Goal: Register for event/course: Sign up to attend an event or enroll in a course

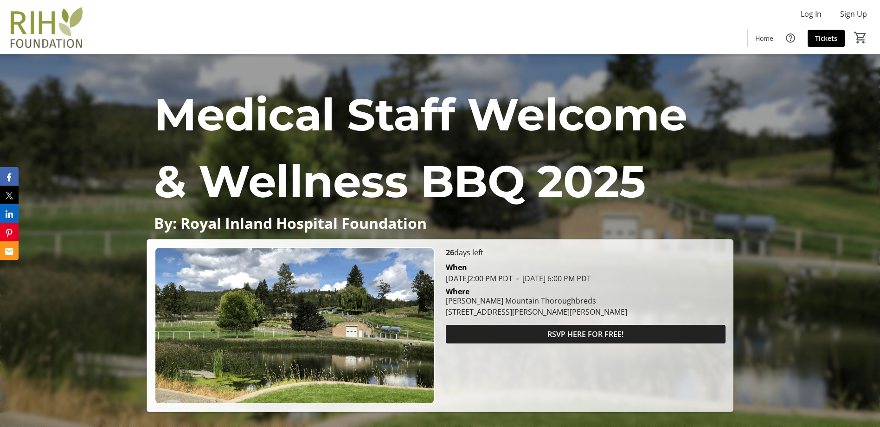
click at [624, 337] on span at bounding box center [586, 334] width 280 height 22
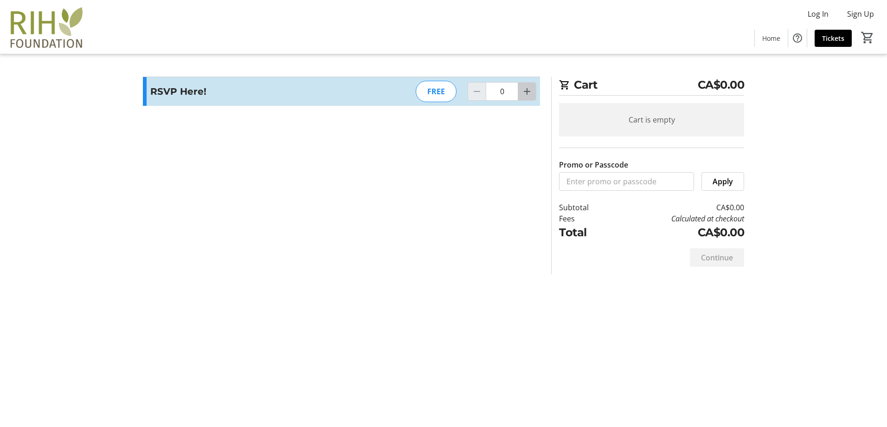
click at [530, 88] on mat-icon "Increment by one" at bounding box center [526, 91] width 11 height 11
type input "4"
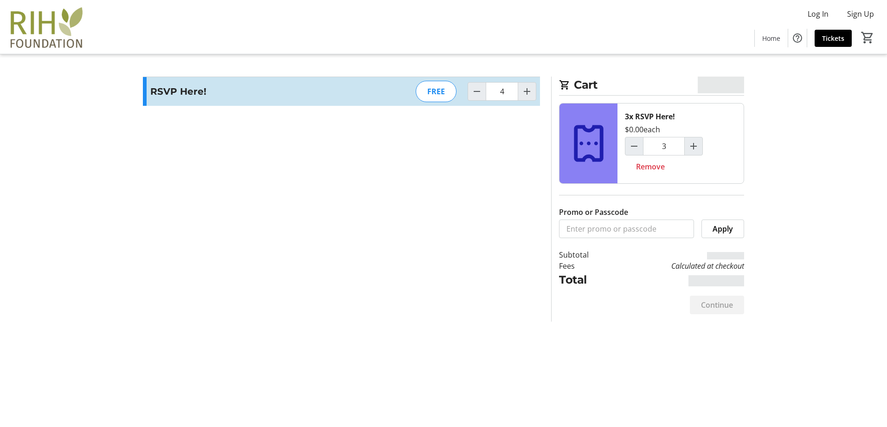
type input "4"
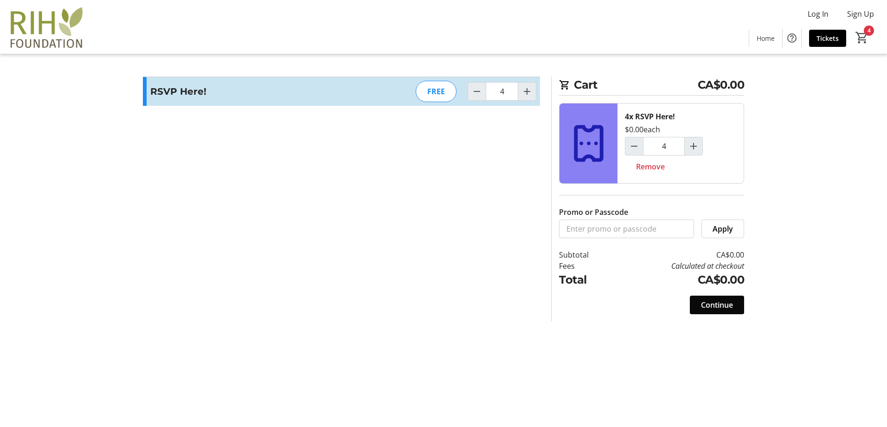
click at [708, 306] on span "Continue" at bounding box center [717, 304] width 32 height 11
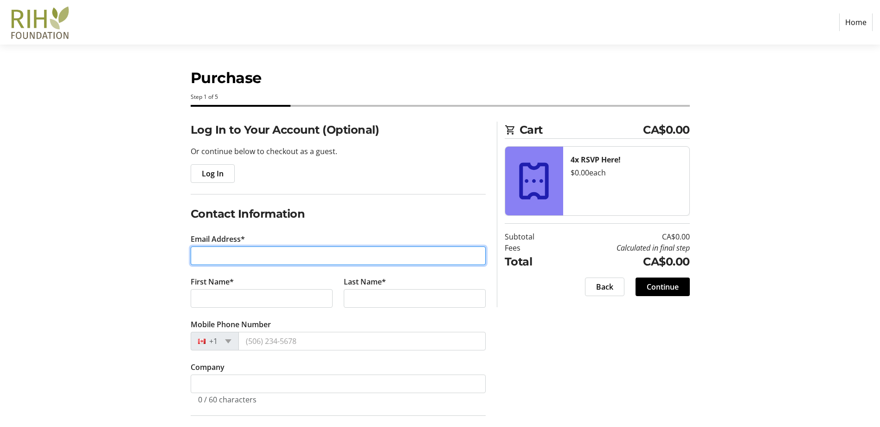
click at [210, 258] on input "Email Address*" at bounding box center [338, 255] width 295 height 19
type input "jenna.vanderburgh@interiorhealth.ca"
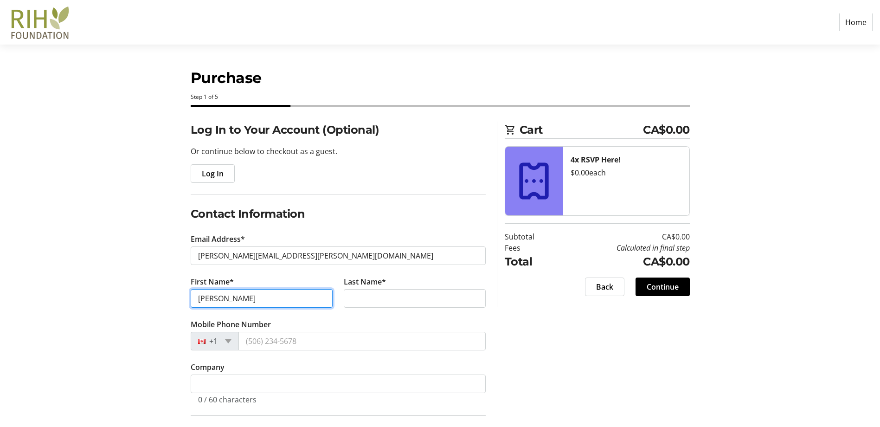
type input "Jenna"
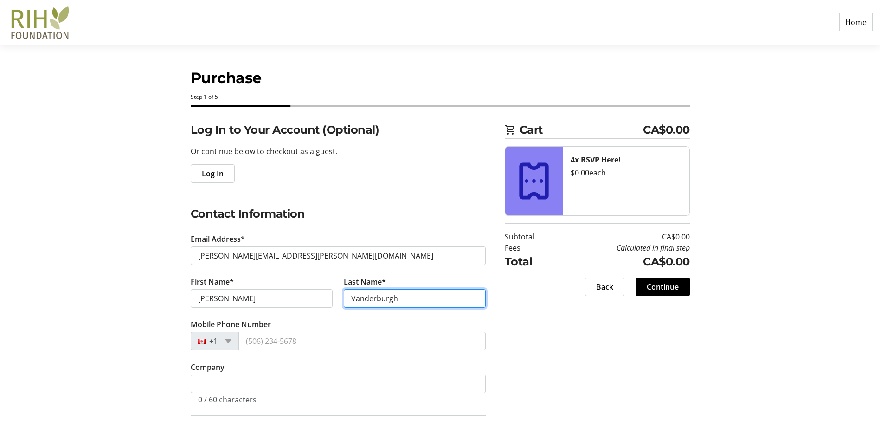
type input "Vanderburgh"
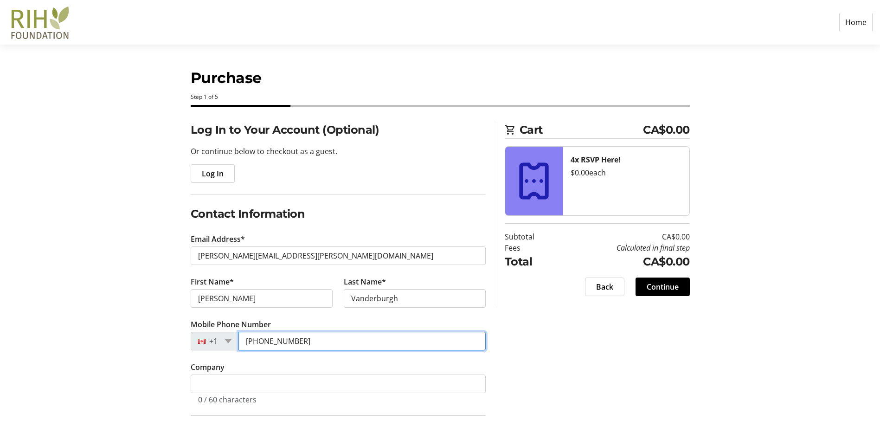
type input "(250) 852-0646"
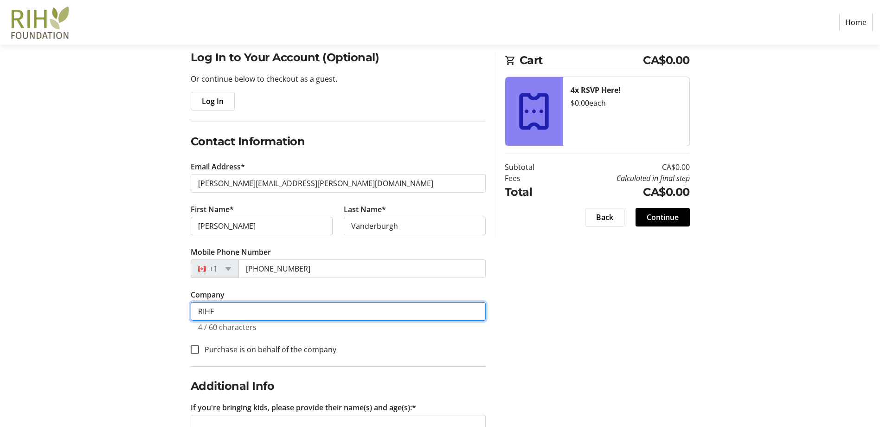
scroll to position [155, 0]
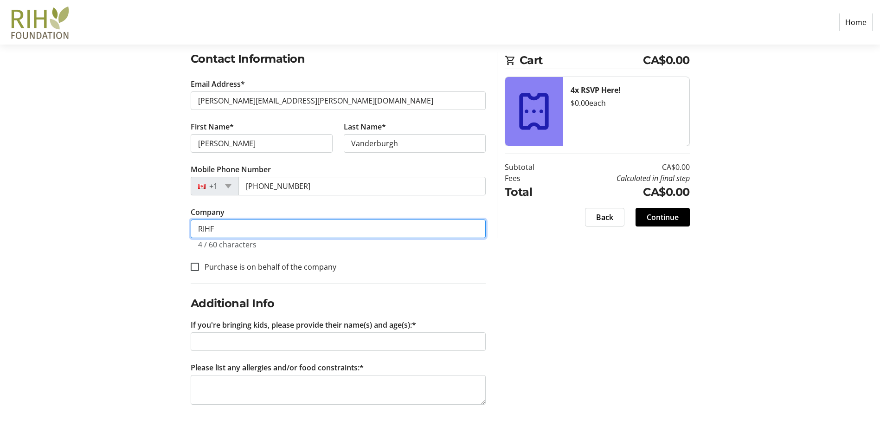
type input "RIHF"
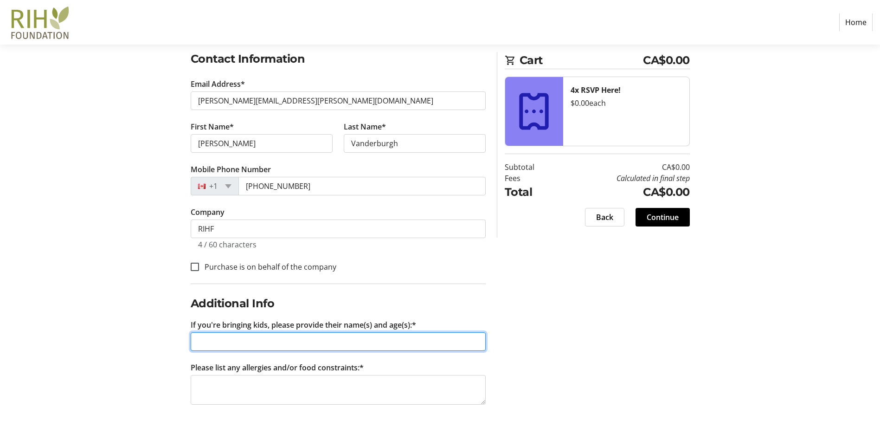
click at [219, 346] on input "If you're bringing kids, please provide their name(s) and age(s):*" at bounding box center [338, 341] width 295 height 19
type input "a"
click at [269, 341] on input "Archer - 11, Harvey -9" at bounding box center [338, 341] width 295 height 19
type input "Archer - 11, Harvey - 9"
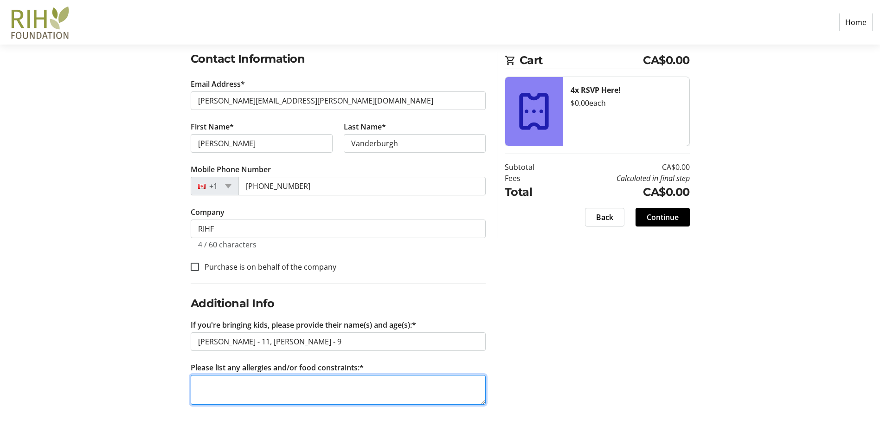
click at [263, 380] on textarea "Please list any allergies and/or food constraints:*" at bounding box center [338, 390] width 295 height 30
type textarea "none"
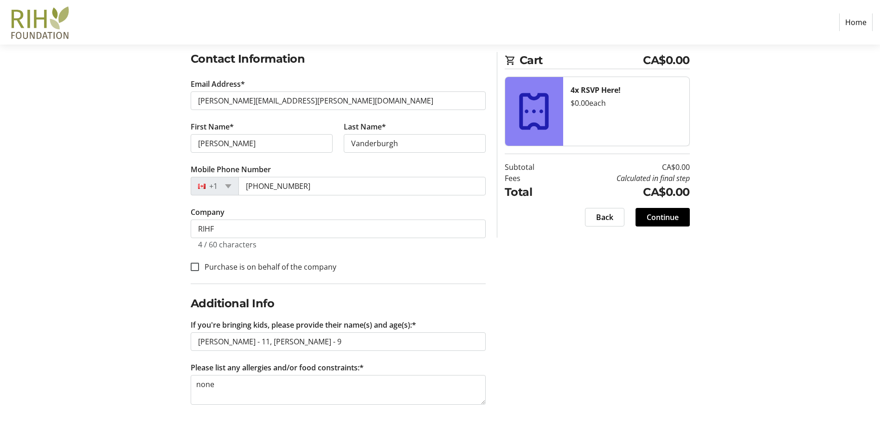
click at [668, 201] on section "Cart CA$0.00 4x RSVP Here! $0.00 each Subtotal CA$0.00 Fees Calculated in final…" at bounding box center [597, 145] width 185 height 186
click at [671, 218] on span "Continue" at bounding box center [663, 217] width 32 height 11
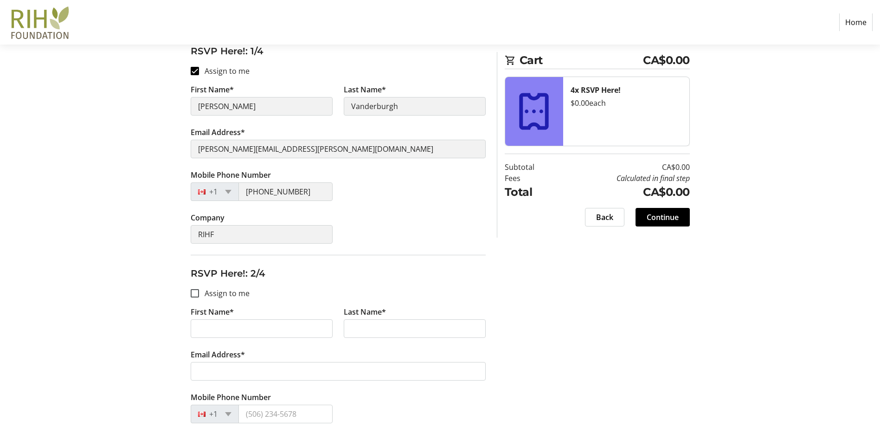
scroll to position [325, 0]
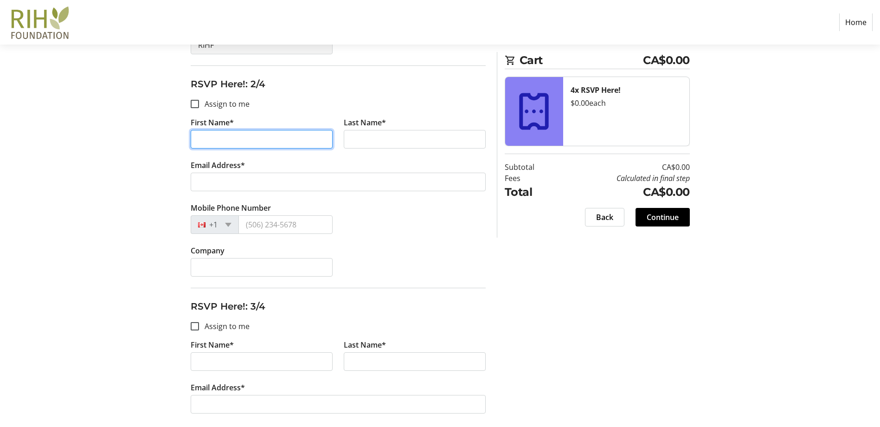
click at [230, 139] on input "First Name*" at bounding box center [262, 139] width 142 height 19
type input "Eric"
type input "Vanderburgh"
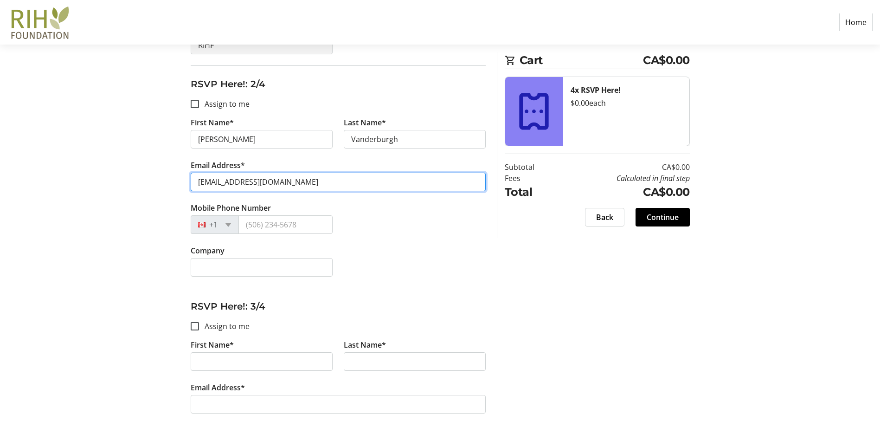
type input "e_vanderburgh@hotmail.com"
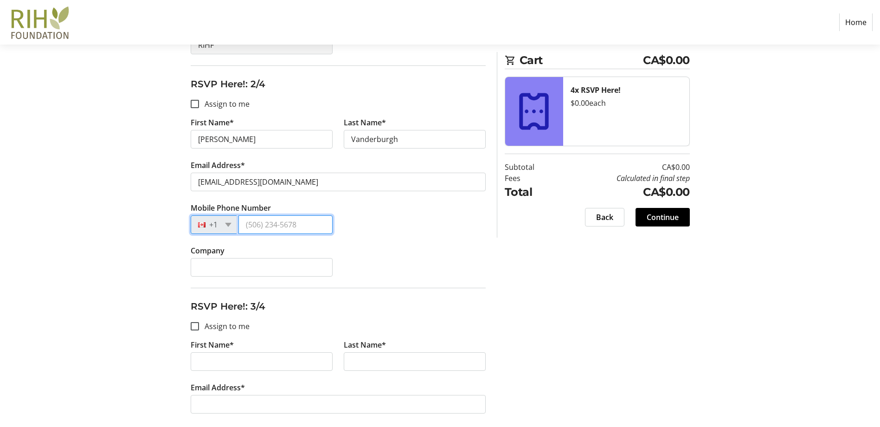
click at [262, 226] on input "Mobile Phone Number" at bounding box center [285, 224] width 94 height 19
type input "25"
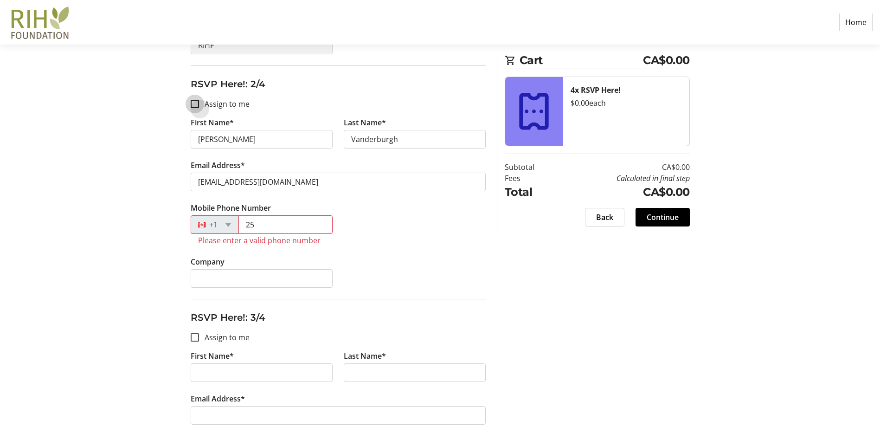
click at [199, 104] on input "Assign to me" at bounding box center [195, 104] width 8 height 8
checkbox input "true"
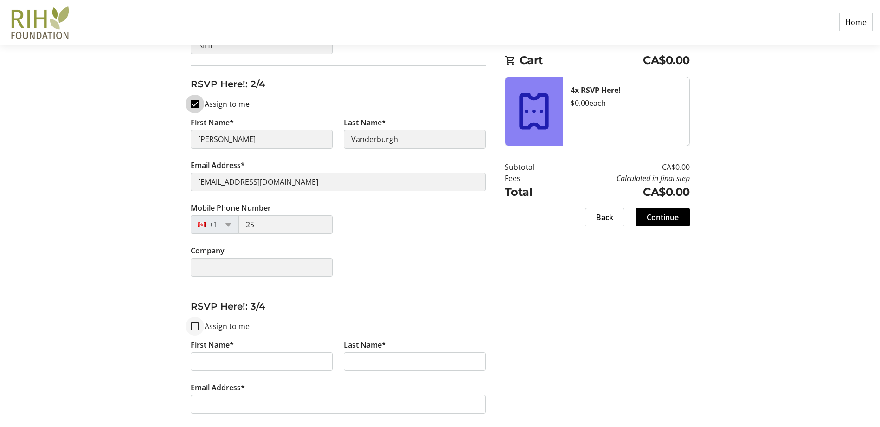
type input "Jenna"
type input "jenna.vanderburgh@interiorhealth.ca"
type input "(250) 852-0646"
type input "RIHF"
click at [193, 326] on input "Assign to me" at bounding box center [195, 326] width 8 height 8
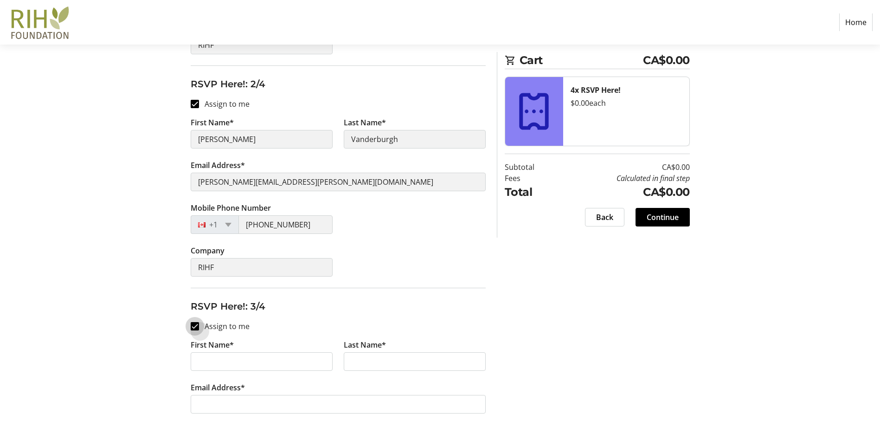
checkbox input "true"
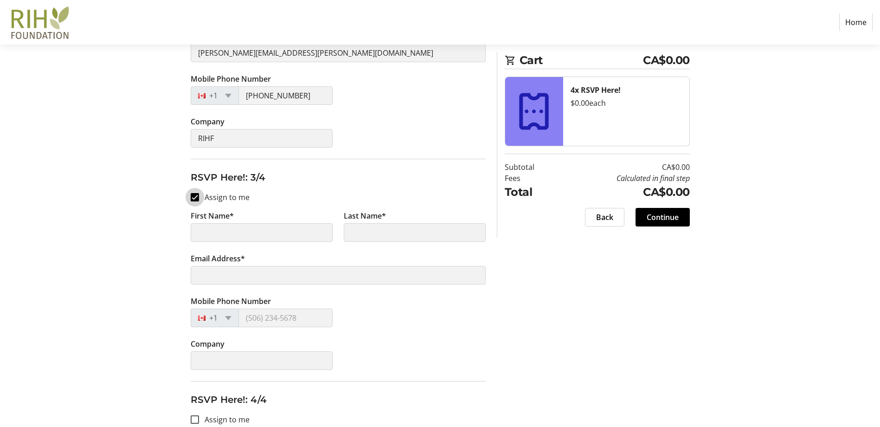
scroll to position [464, 0]
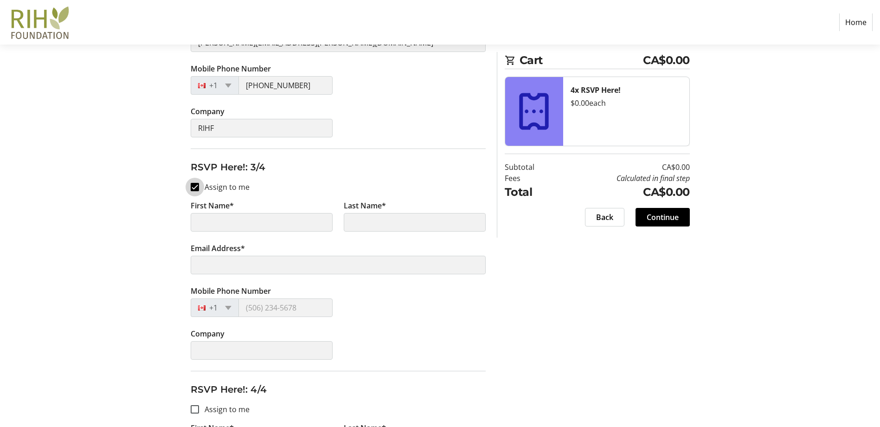
type input "Jenna"
type input "Vanderburgh"
type input "jenna.vanderburgh@interiorhealth.ca"
type input "(250) 852-0646"
type input "RIHF"
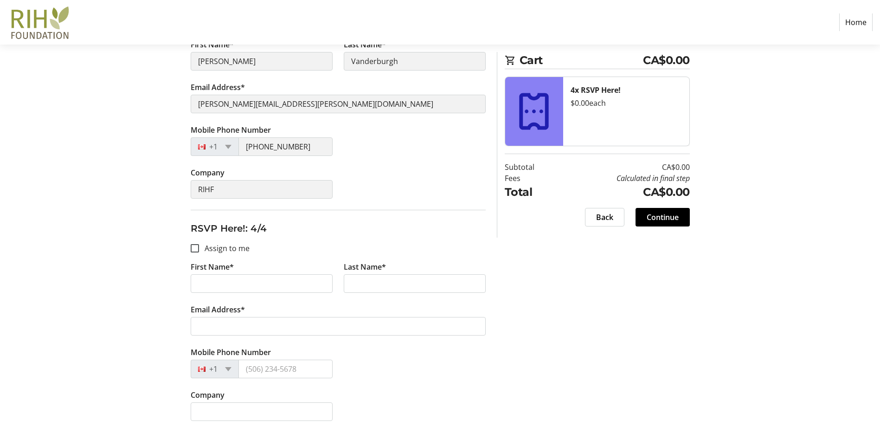
scroll to position [630, 0]
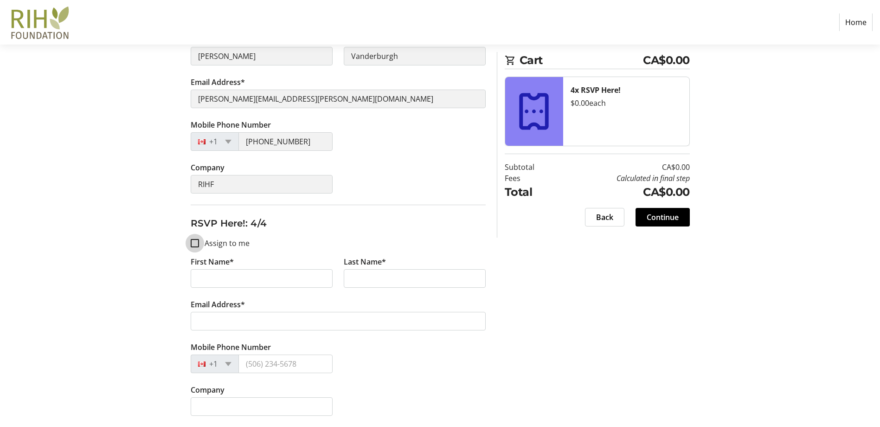
click at [194, 239] on input "Assign to me" at bounding box center [195, 243] width 8 height 8
checkbox input "true"
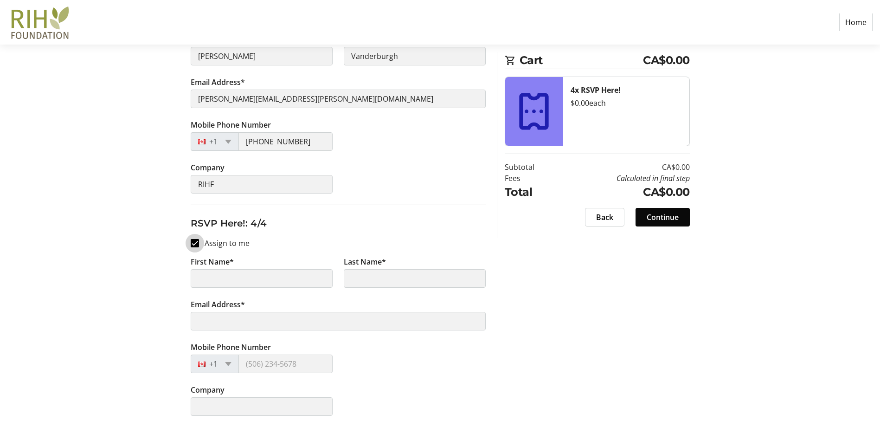
type input "Jenna"
type input "Vanderburgh"
type input "jenna.vanderburgh@interiorhealth.ca"
type input "(250) 852-0646"
type input "RIHF"
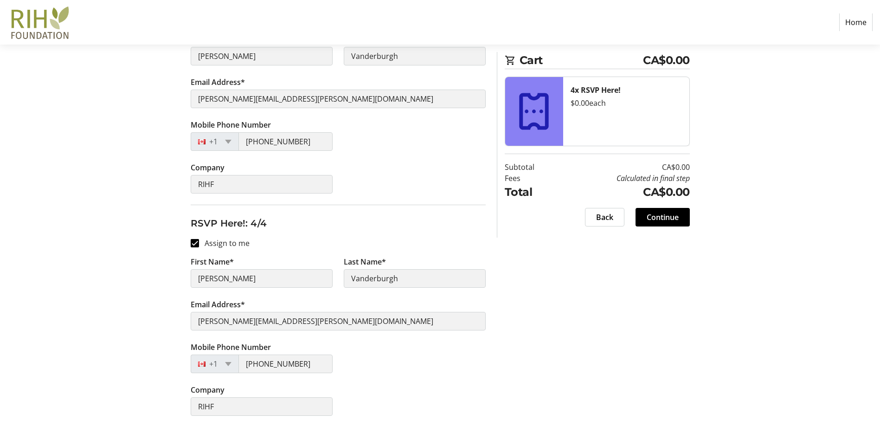
click at [679, 216] on span at bounding box center [662, 217] width 54 height 22
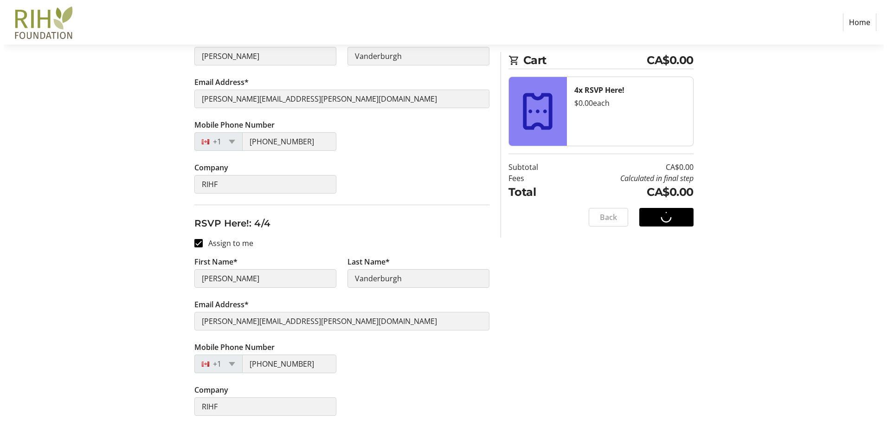
scroll to position [0, 0]
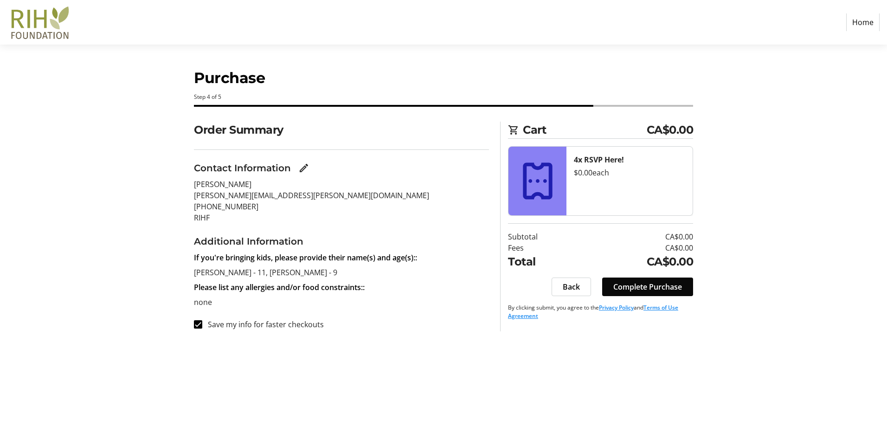
click at [684, 285] on span at bounding box center [647, 287] width 91 height 22
